Goal: Transaction & Acquisition: Purchase product/service

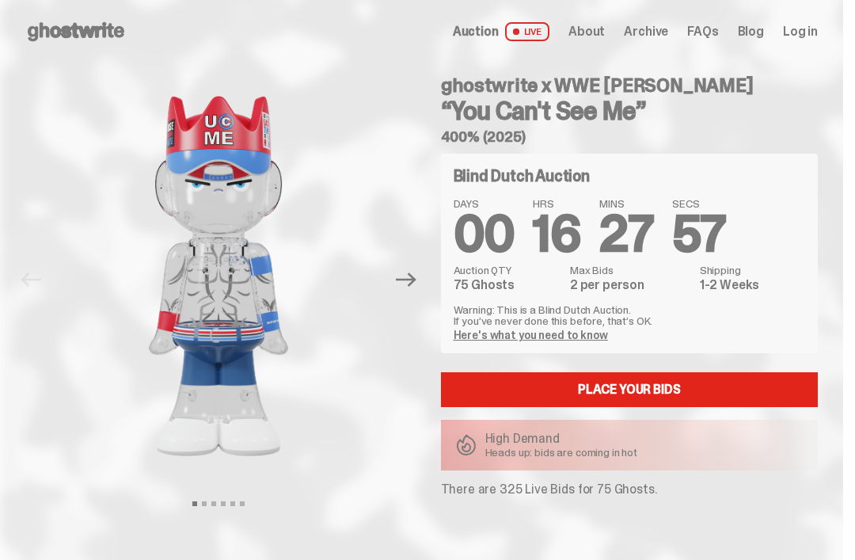
click at [500, 330] on link "Here's what you need to know" at bounding box center [531, 335] width 154 height 14
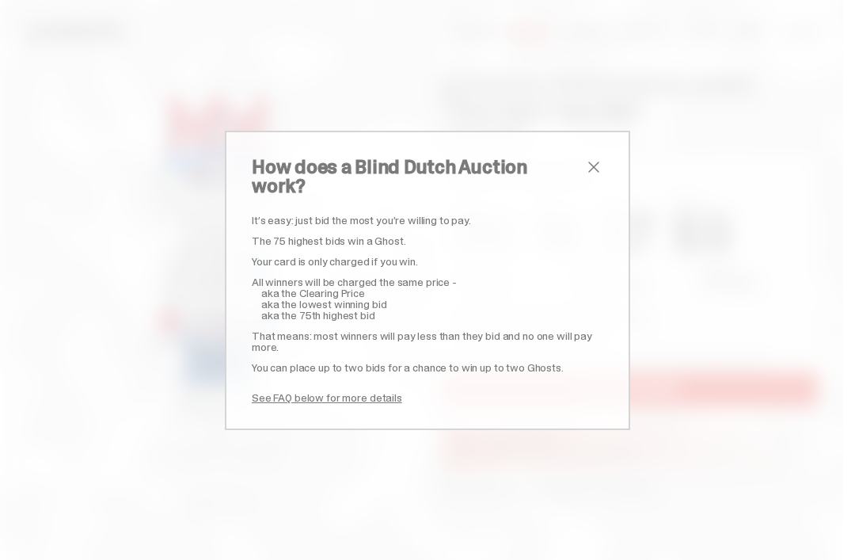
click at [484, 330] on p "That means: most winners will pay less than they bid and no one will pay more." at bounding box center [428, 341] width 352 height 22
click at [492, 392] on p "See FAQ below for more details" at bounding box center [428, 397] width 352 height 11
click at [613, 188] on div "How does a Blind Dutch Auction work? It’s easy: just bid the most you’re willin…" at bounding box center [427, 280] width 405 height 299
click at [586, 157] on div "How does a Blind Dutch Auction work? It’s easy: just bid the most you’re willin…" at bounding box center [427, 280] width 405 height 299
click at [579, 170] on h2 "How does a Blind Dutch Auction work?" at bounding box center [418, 177] width 333 height 38
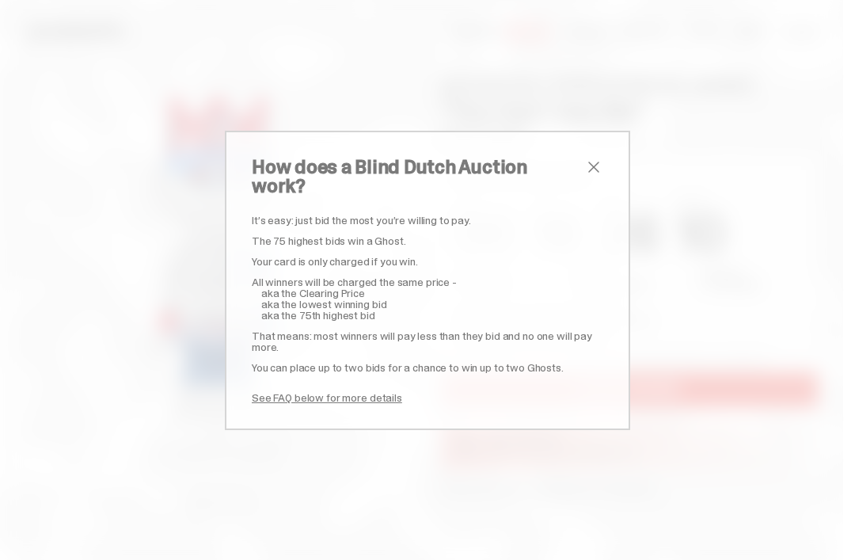
click at [570, 143] on div "How does a Blind Dutch Auction work? It’s easy: just bid the most you’re willin…" at bounding box center [427, 280] width 405 height 299
click at [596, 171] on span "close" at bounding box center [593, 167] width 19 height 19
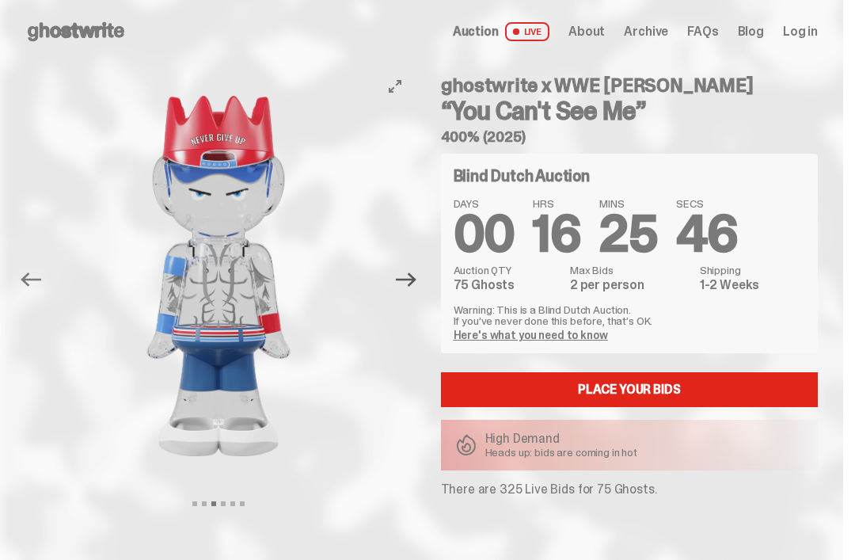
click at [406, 272] on icon "Next" at bounding box center [406, 279] width 21 height 21
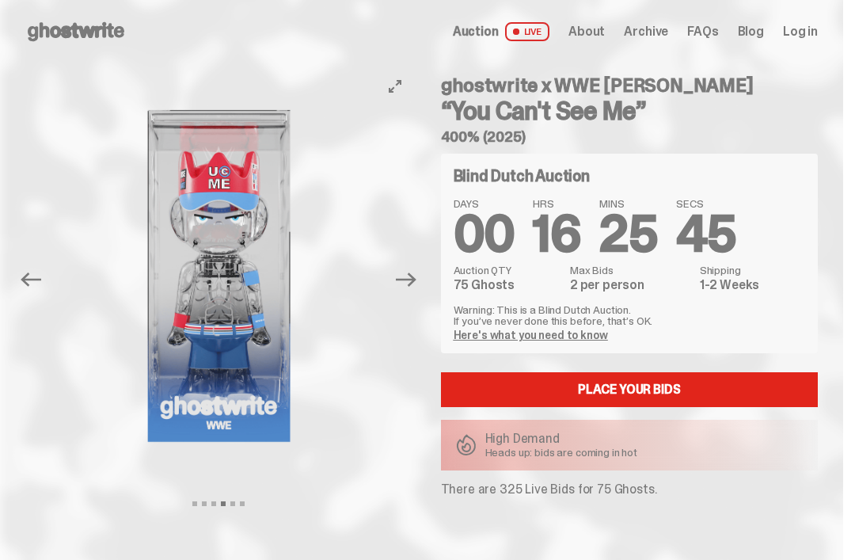
click at [400, 279] on button "Next" at bounding box center [407, 279] width 35 height 35
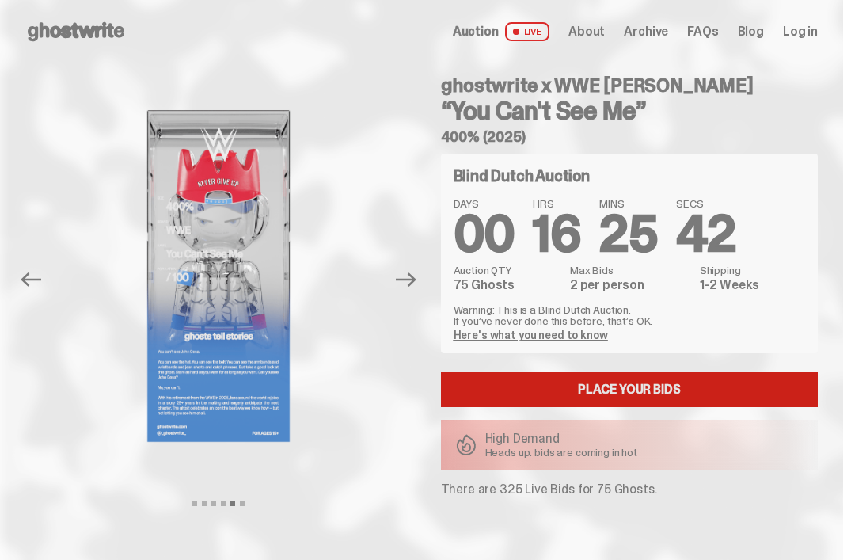
click at [757, 406] on link "Place your Bids" at bounding box center [630, 389] width 378 height 35
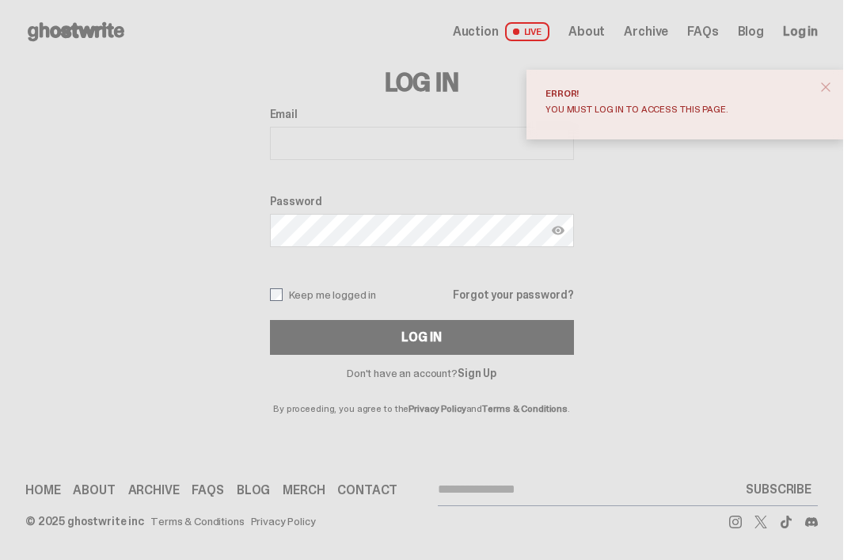
click at [824, 100] on button "close" at bounding box center [826, 87] width 29 height 29
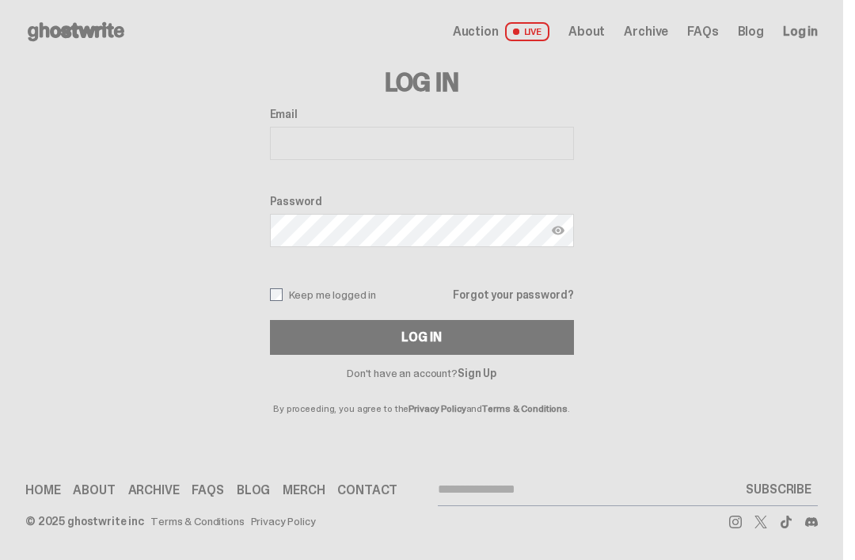
click at [843, 86] on div "Log In Email Password Keep me logged in Forgot your password? Log In Don't have…" at bounding box center [421, 238] width 843 height 350
click at [116, 22] on icon at bounding box center [75, 31] width 101 height 25
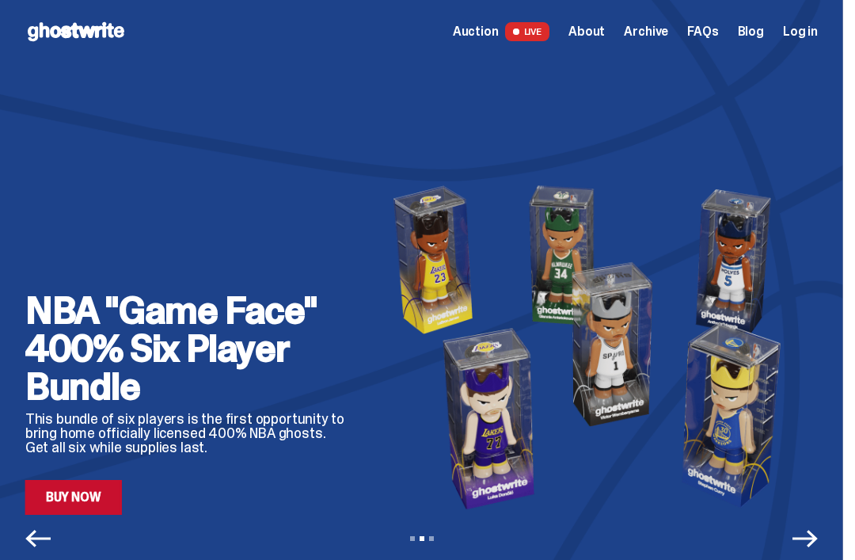
click at [550, 23] on span "LIVE" at bounding box center [527, 31] width 45 height 19
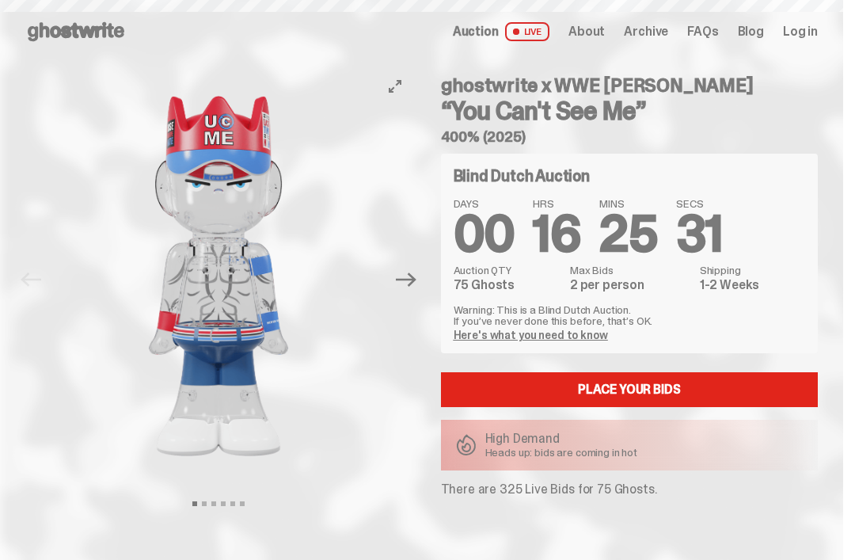
click at [351, 266] on img at bounding box center [219, 276] width 332 height 414
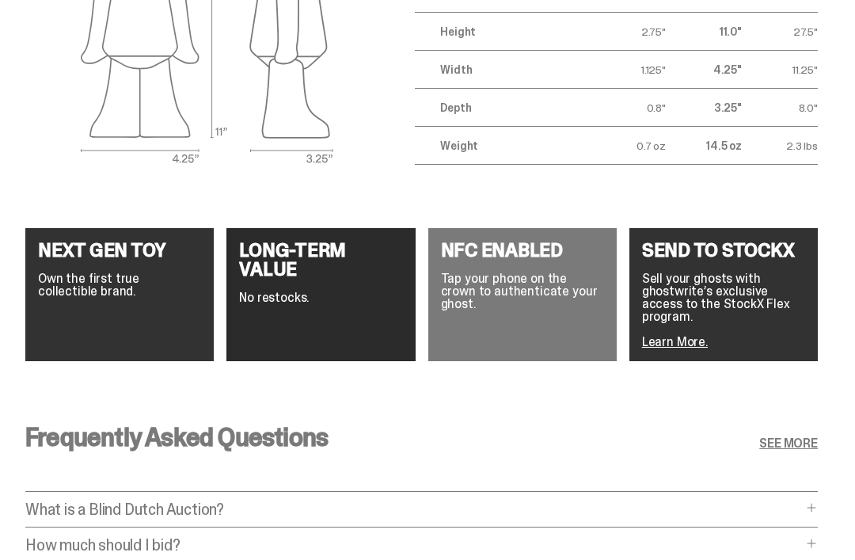
scroll to position [2451, 0]
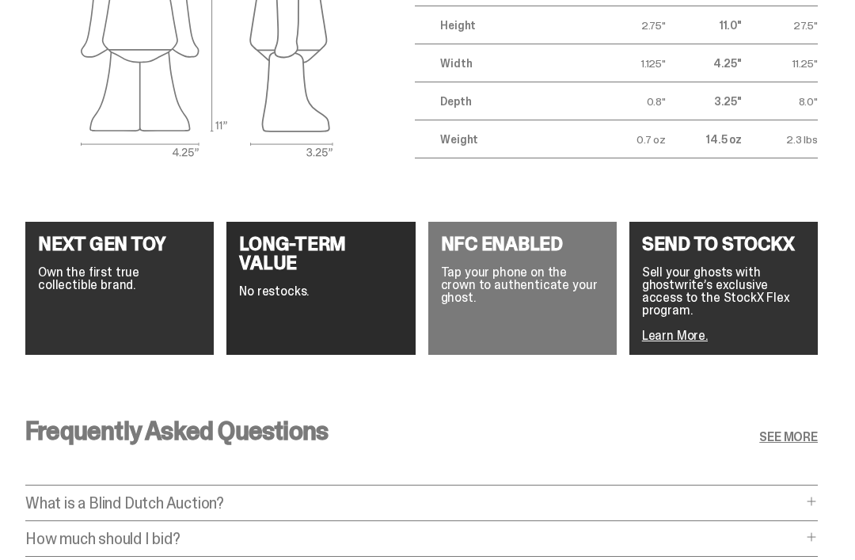
click at [785, 531] on p "How much should I bid?" at bounding box center [413, 539] width 777 height 16
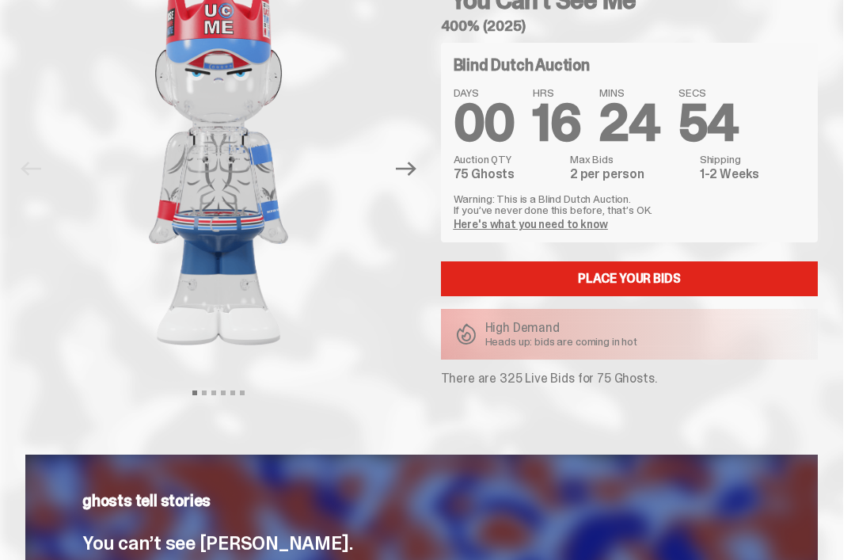
scroll to position [0, 0]
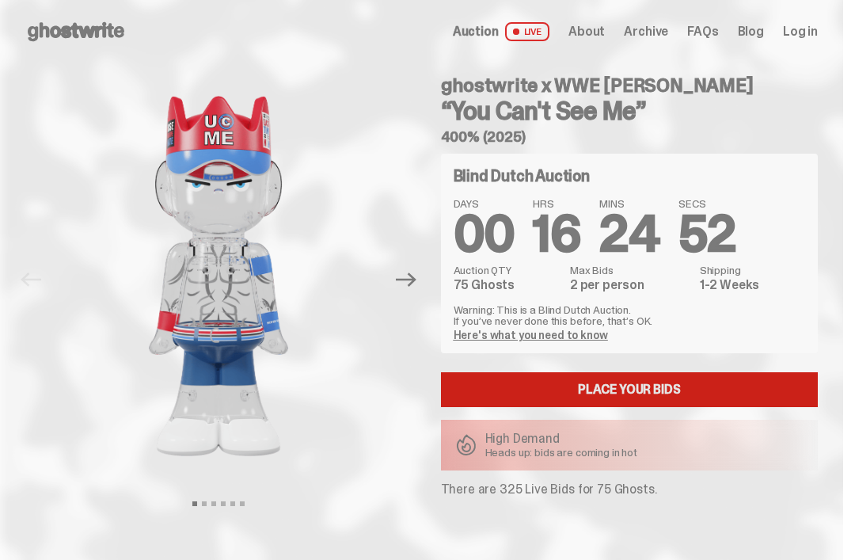
click at [714, 386] on link "Place your Bids" at bounding box center [630, 389] width 378 height 35
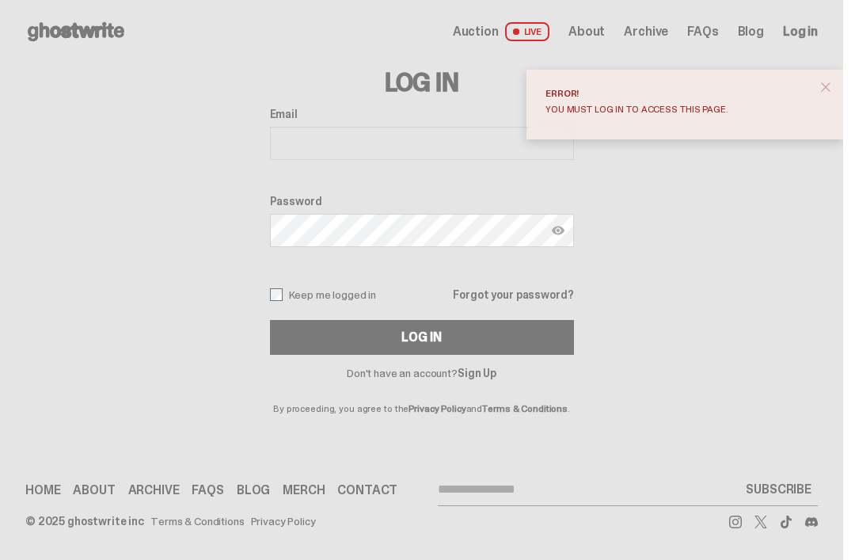
click at [493, 377] on link "Sign Up" at bounding box center [477, 373] width 39 height 14
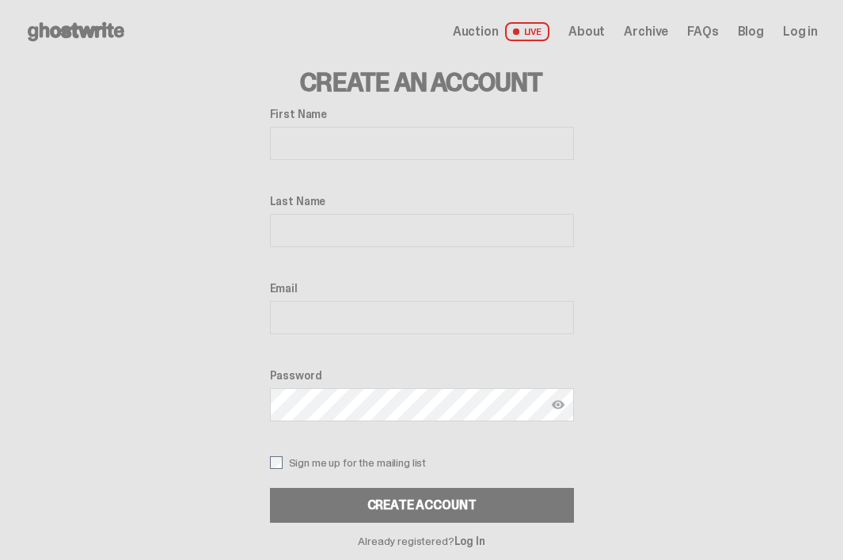
click at [456, 149] on input "First Name" at bounding box center [422, 143] width 304 height 33
type input "******"
click at [549, 238] on input "Last Name" at bounding box center [422, 230] width 304 height 33
type input "********"
click at [526, 315] on input "Email" at bounding box center [422, 317] width 304 height 33
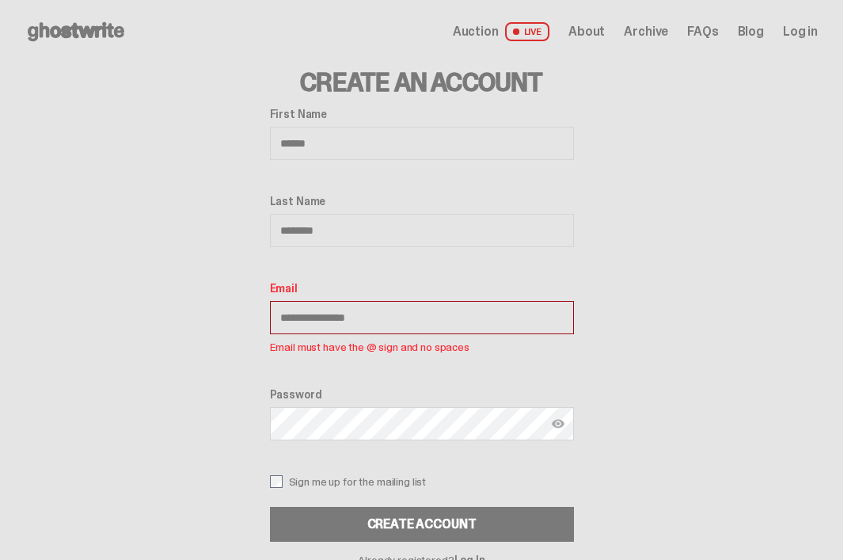
click at [216, 487] on div "**********" at bounding box center [421, 331] width 843 height 537
click at [522, 325] on input "**********" at bounding box center [422, 317] width 304 height 33
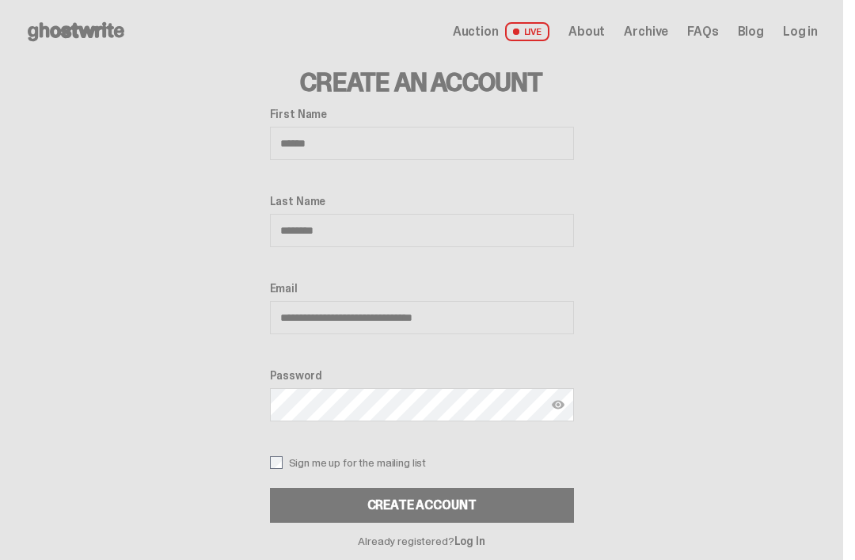
type input "**********"
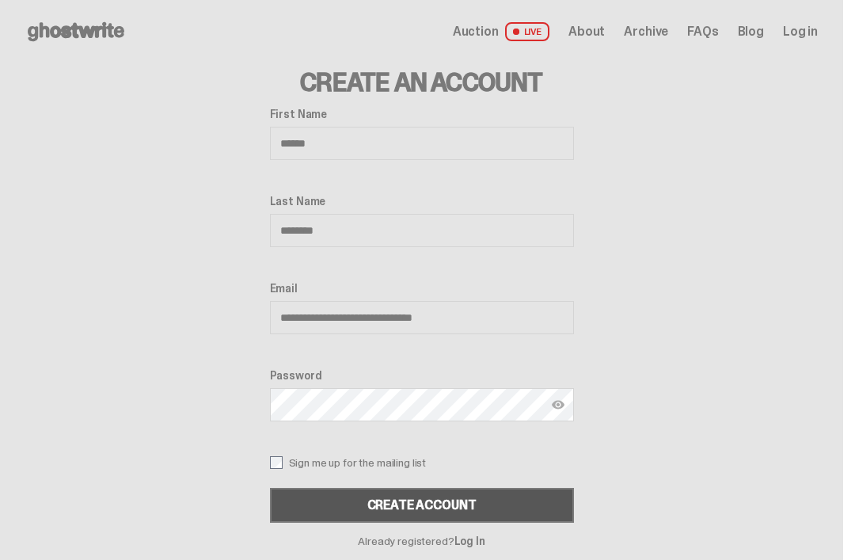
click at [557, 502] on button "Create Account" at bounding box center [422, 505] width 304 height 35
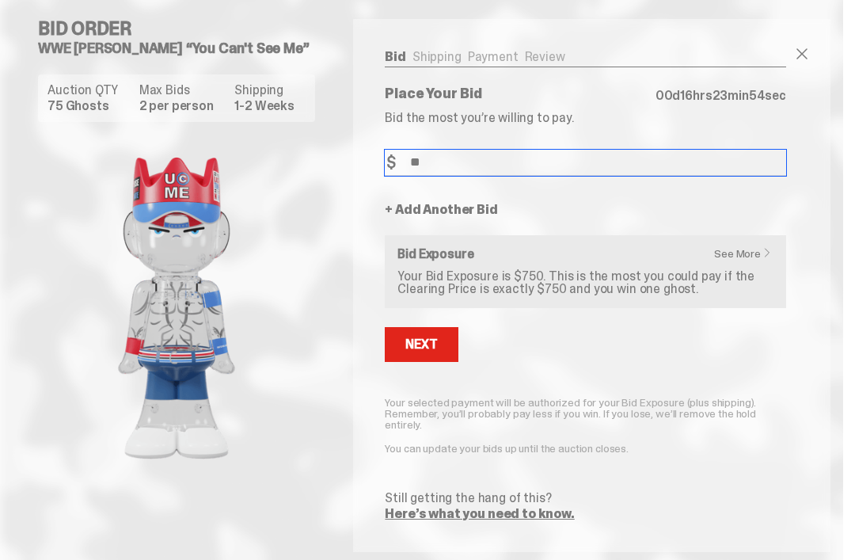
type input "*"
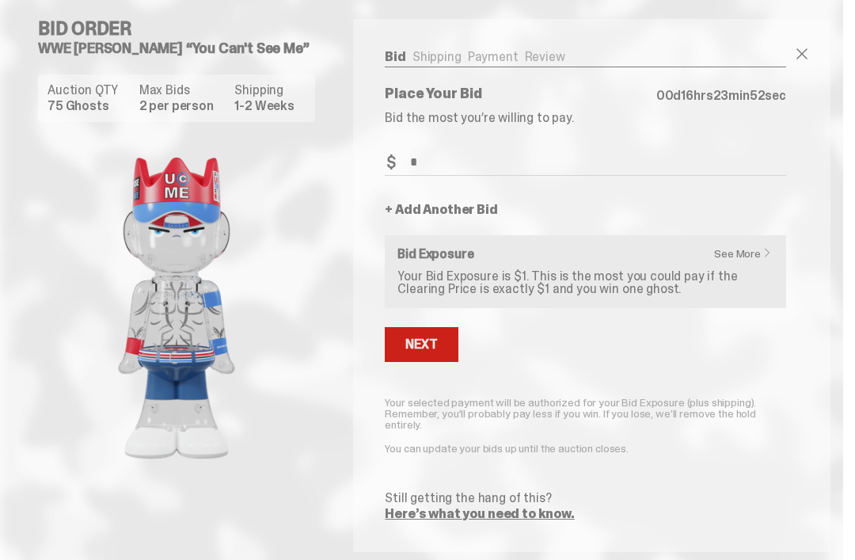
click at [442, 352] on button "Next" at bounding box center [421, 344] width 73 height 35
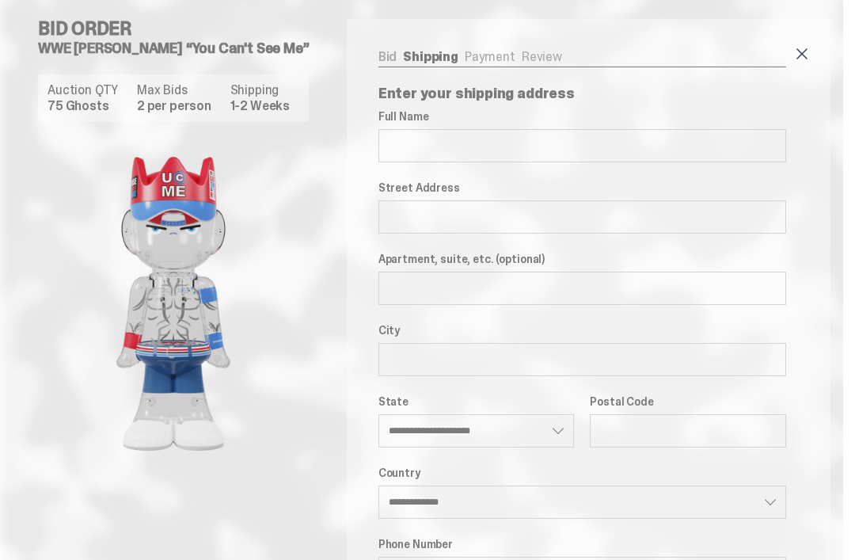
click at [809, 47] on span at bounding box center [802, 53] width 19 height 19
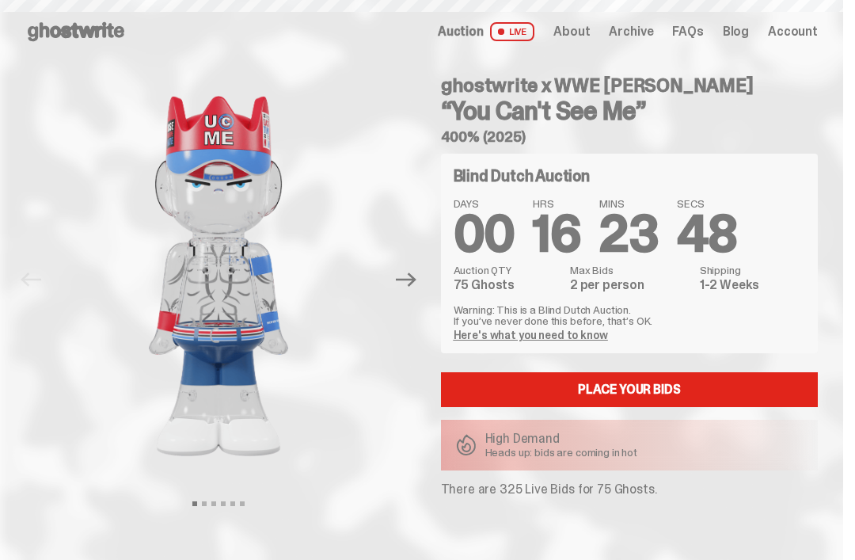
click at [822, 49] on div "Open main menu Home Auction LIVE About Archive FAQs Blog Account" at bounding box center [421, 31] width 843 height 63
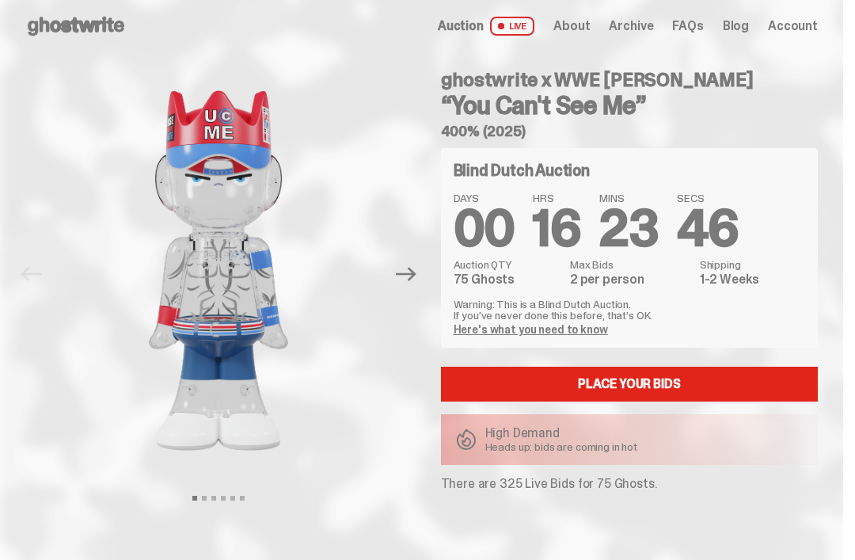
scroll to position [7, 0]
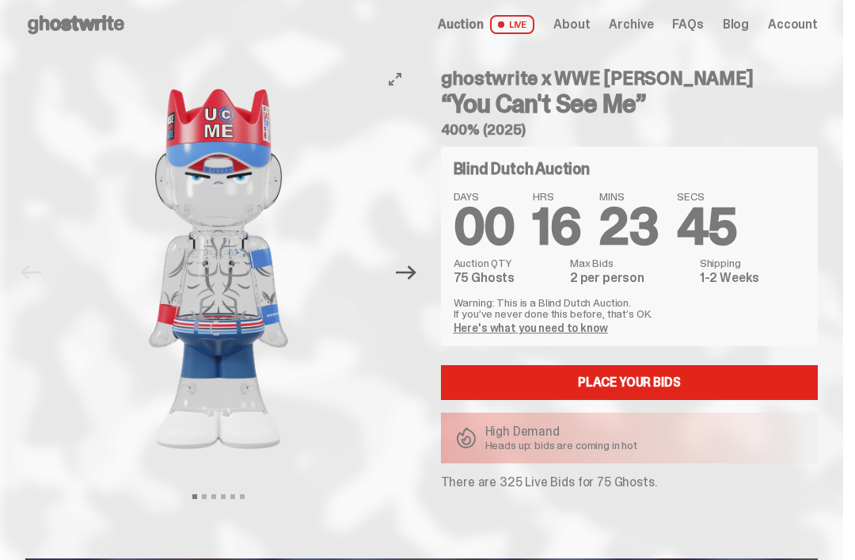
click at [416, 276] on icon "Next" at bounding box center [406, 272] width 21 height 21
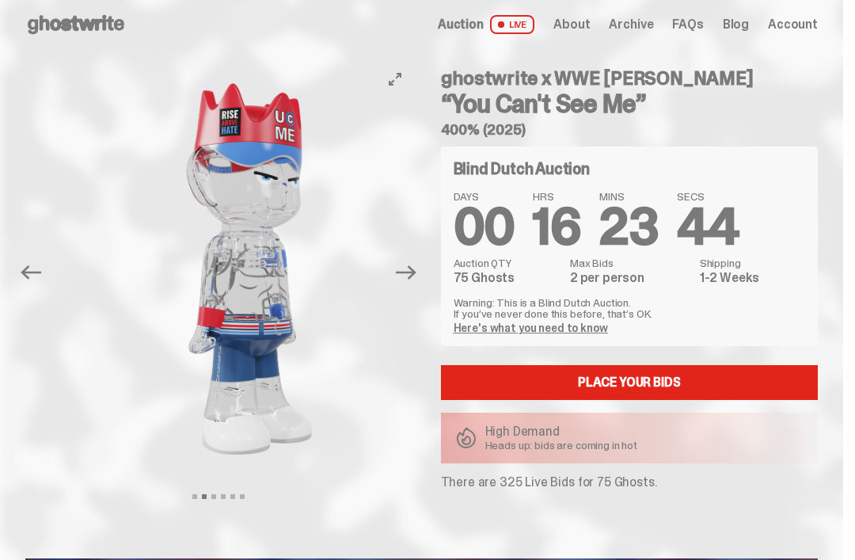
click at [385, 289] on img at bounding box center [250, 269] width 332 height 414
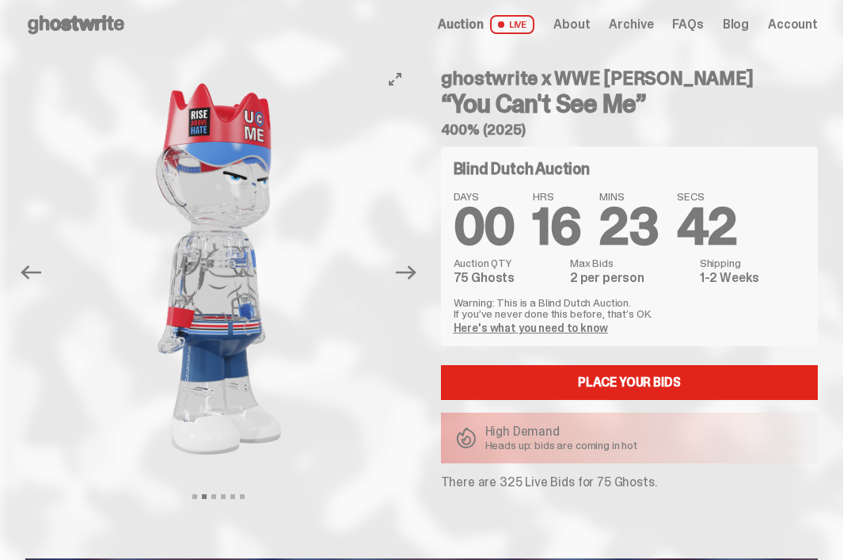
scroll to position [0, 0]
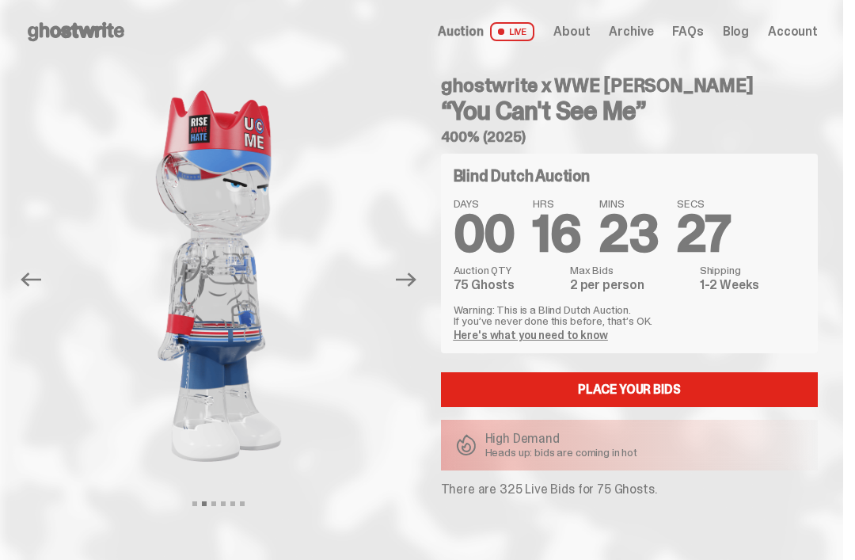
click at [513, 36] on span "LIVE" at bounding box center [512, 31] width 45 height 19
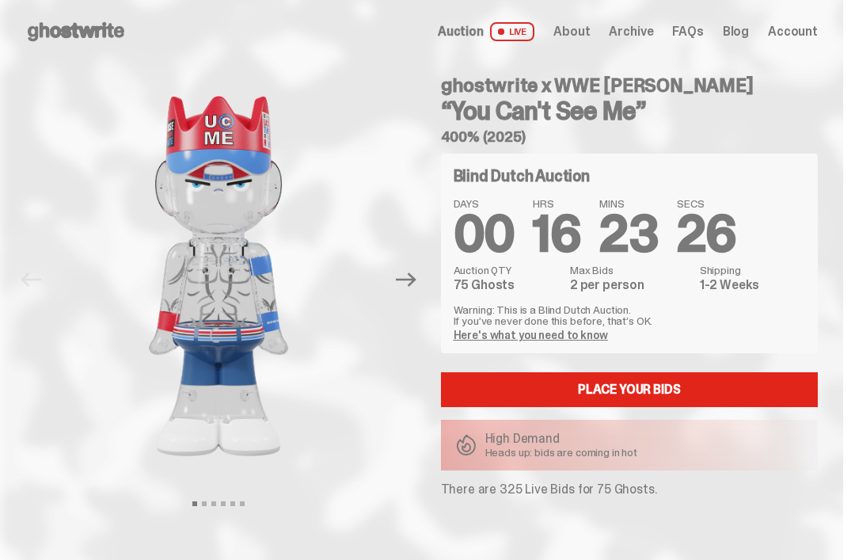
click at [484, 30] on span "Auction" at bounding box center [461, 31] width 46 height 13
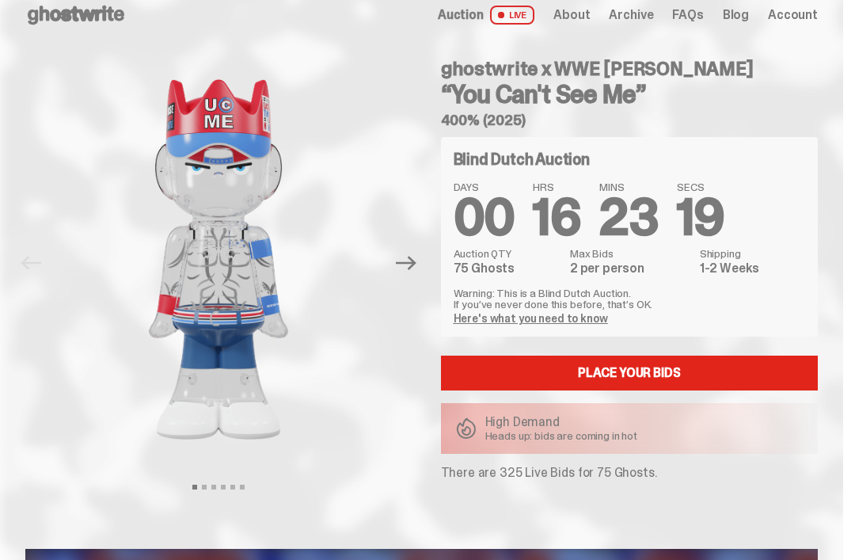
scroll to position [16, 0]
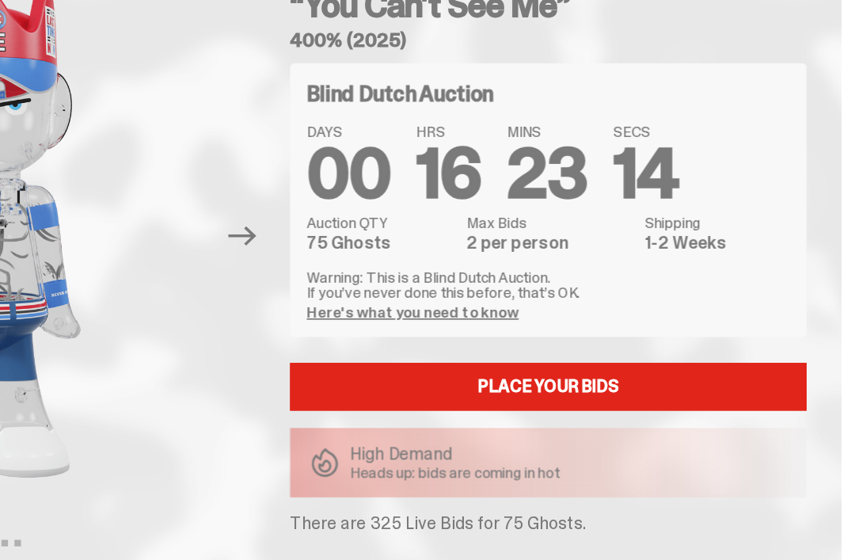
click at [454, 312] on link "Here's what you need to know" at bounding box center [531, 319] width 154 height 14
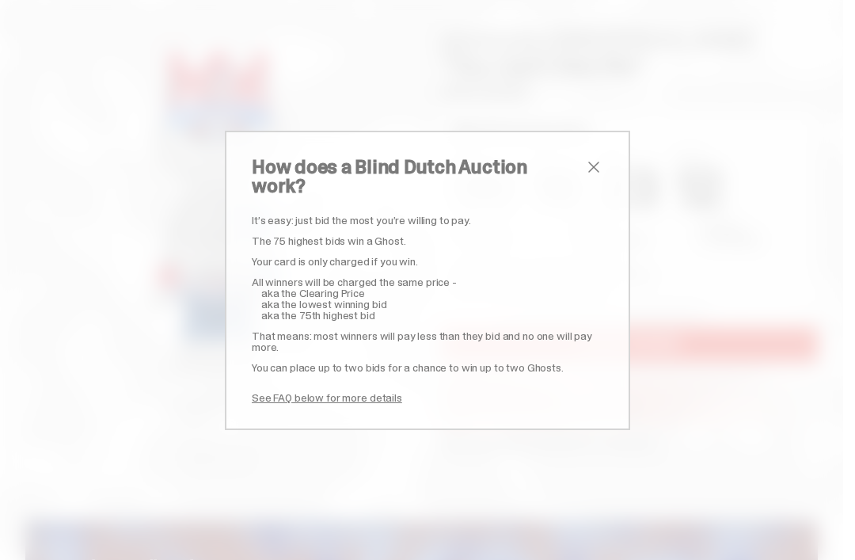
scroll to position [67, 0]
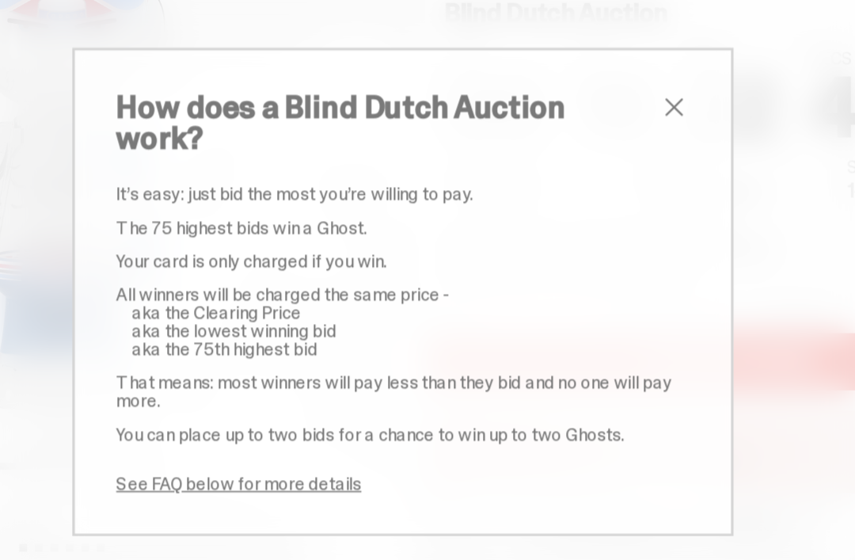
click at [252, 390] on link "See FAQ below for more details" at bounding box center [327, 397] width 150 height 14
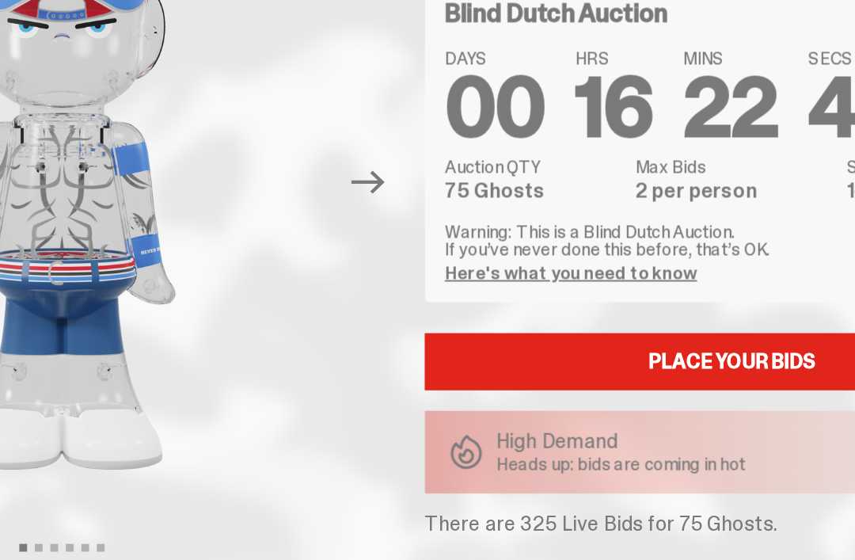
scroll to position [2677, 0]
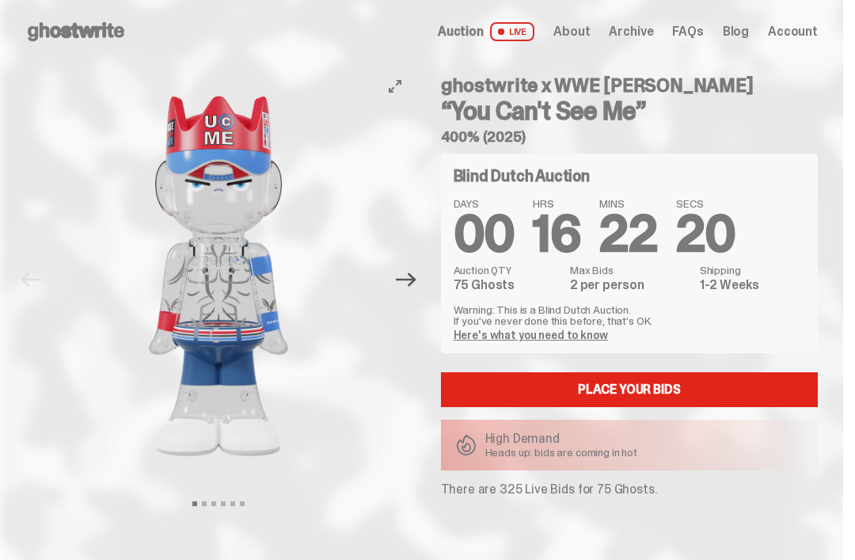
click at [403, 279] on icon "Next" at bounding box center [406, 279] width 21 height 14
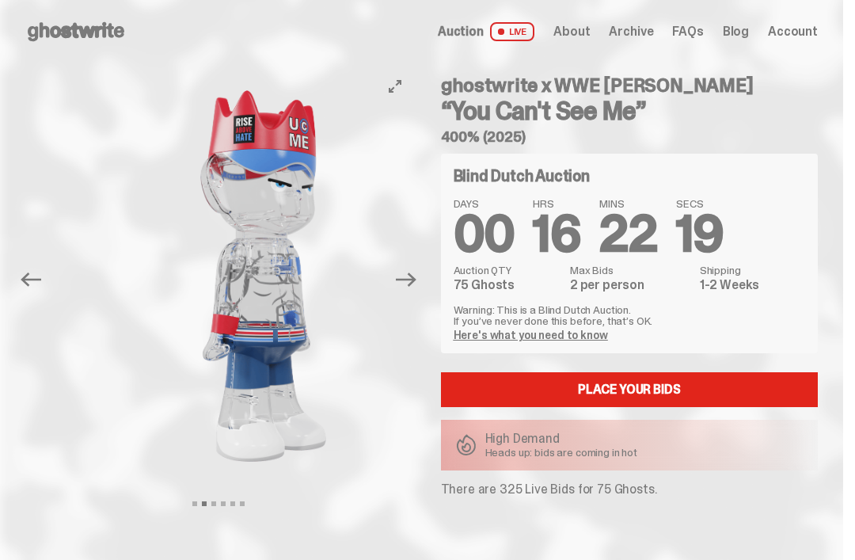
click at [400, 286] on button "Next" at bounding box center [407, 279] width 35 height 35
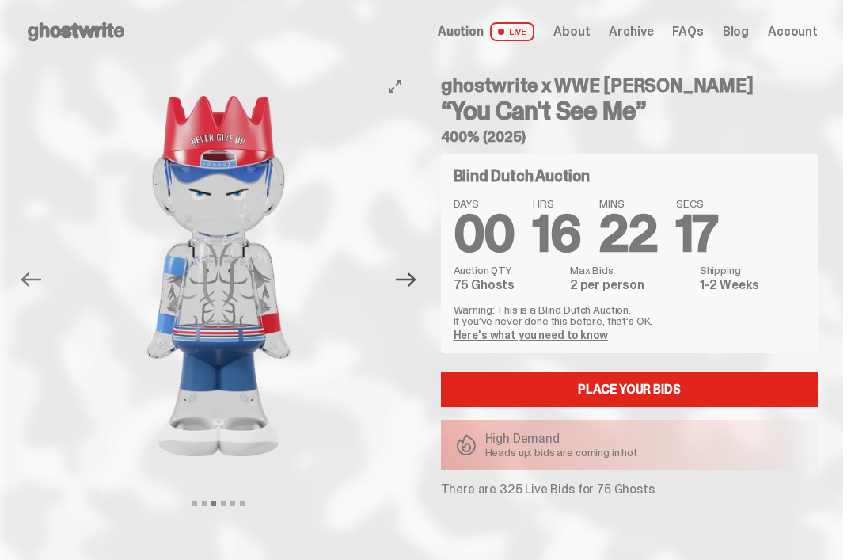
click at [403, 272] on icon "Next" at bounding box center [406, 279] width 21 height 21
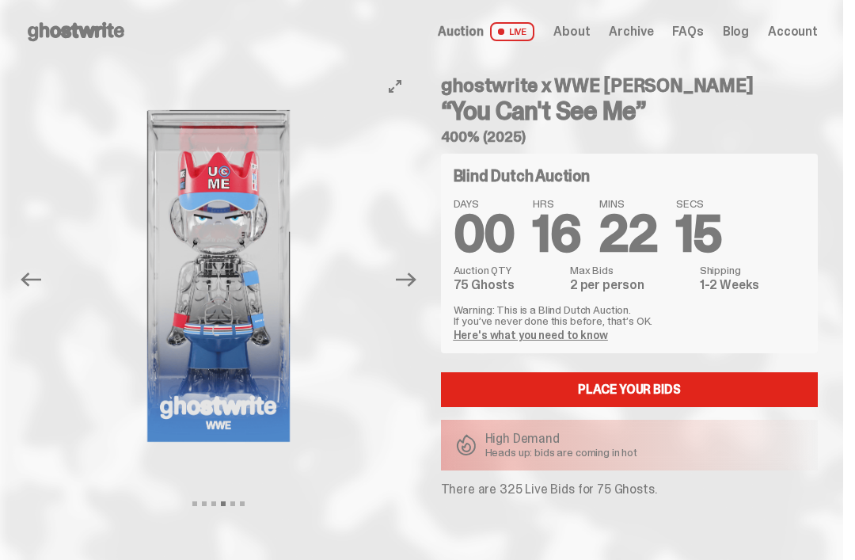
click at [399, 290] on button "Next" at bounding box center [407, 279] width 35 height 35
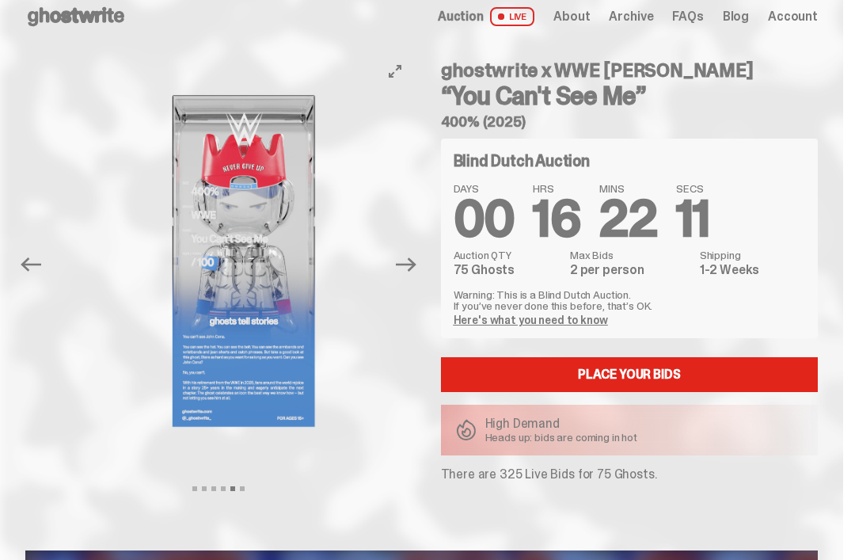
scroll to position [16, 0]
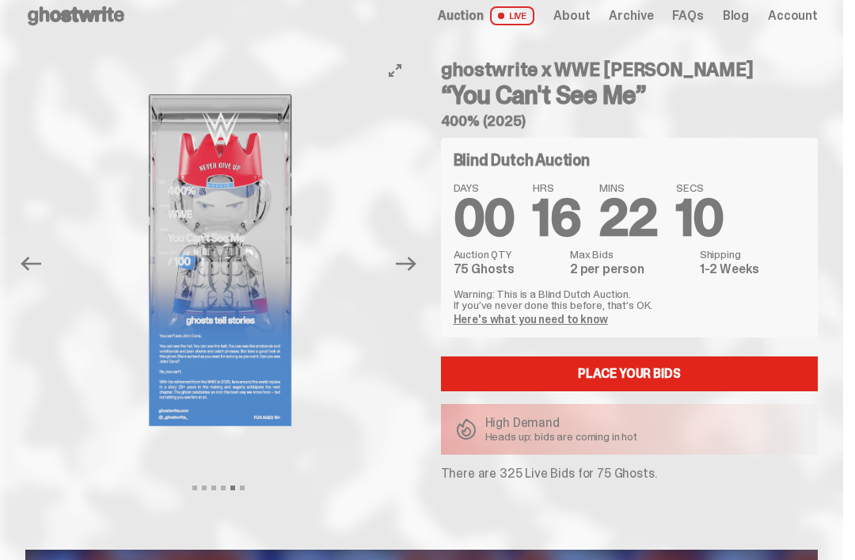
click at [245, 359] on img at bounding box center [221, 260] width 332 height 414
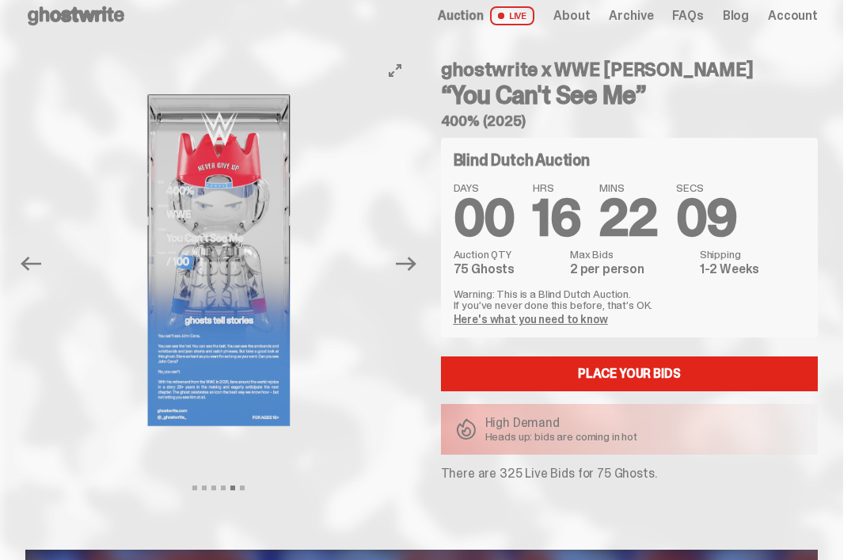
click at [256, 352] on img at bounding box center [219, 260] width 332 height 414
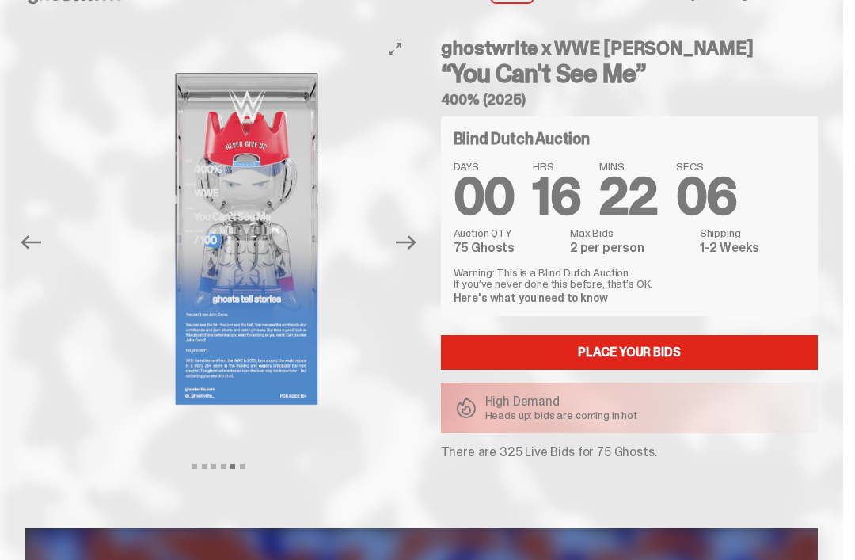
scroll to position [21, 0]
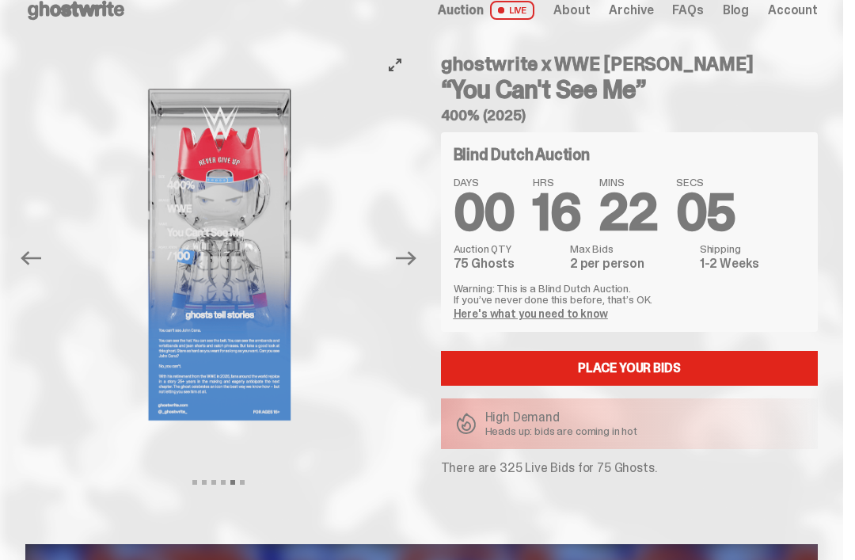
click at [401, 67] on icon "View full-screen" at bounding box center [395, 65] width 13 height 13
